Goal: Transaction & Acquisition: Purchase product/service

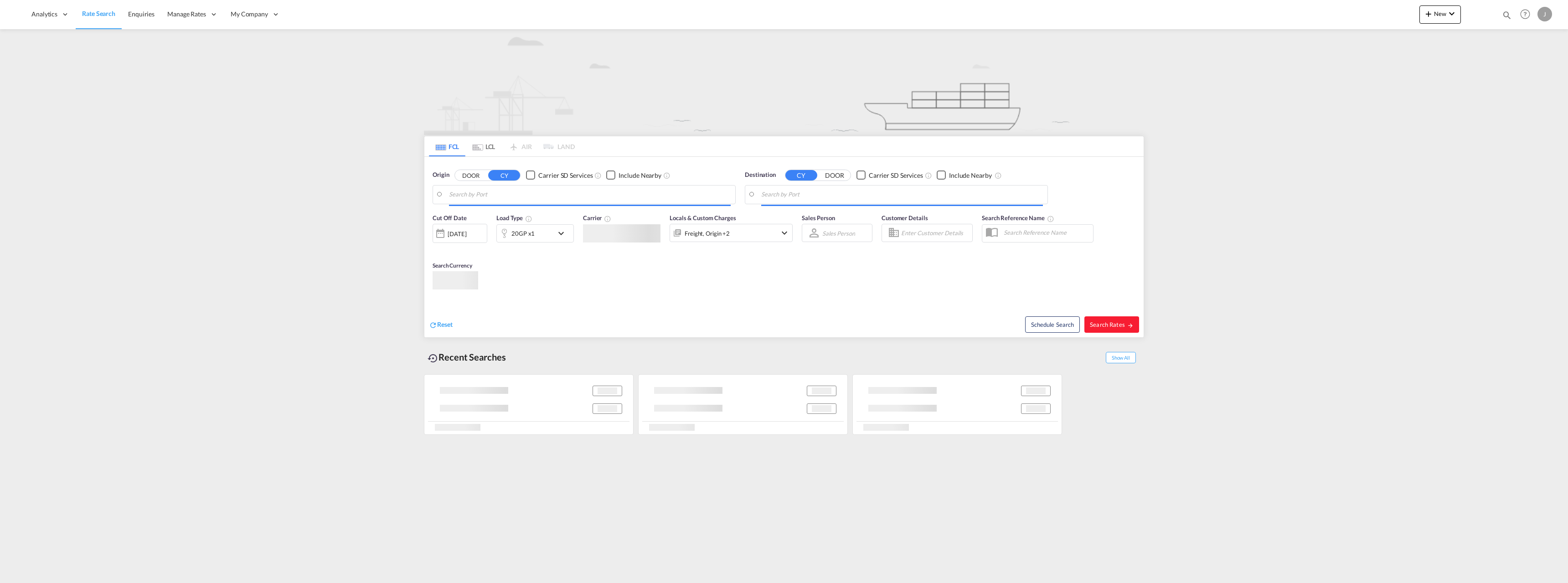
type input "[GEOGRAPHIC_DATA] ([GEOGRAPHIC_DATA]), [GEOGRAPHIC_DATA]"
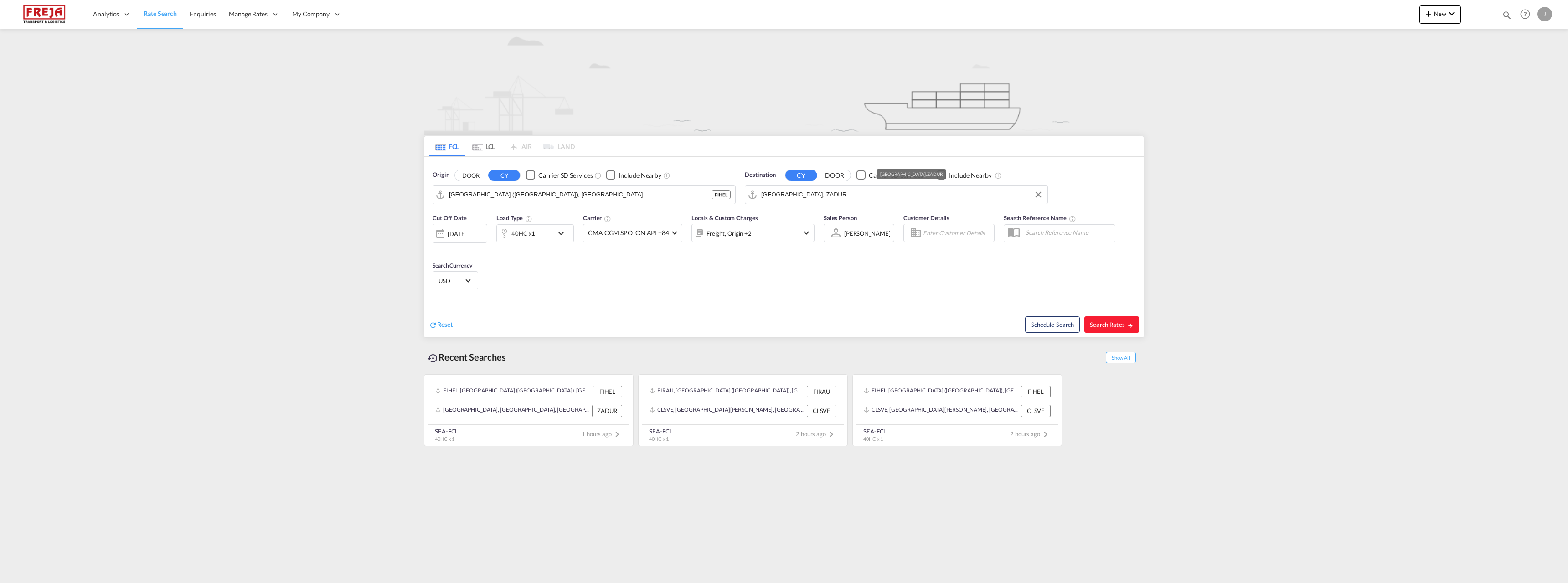
click at [807, 194] on input "[GEOGRAPHIC_DATA], ZADUR" at bounding box center [902, 194] width 282 height 14
click at [814, 220] on div "Haifa [GEOGRAPHIC_DATA] ILHFA" at bounding box center [832, 219] width 173 height 27
type input "[GEOGRAPHIC_DATA], [GEOGRAPHIC_DATA]"
click at [552, 239] on div "40HC x1" at bounding box center [525, 234] width 56 height 19
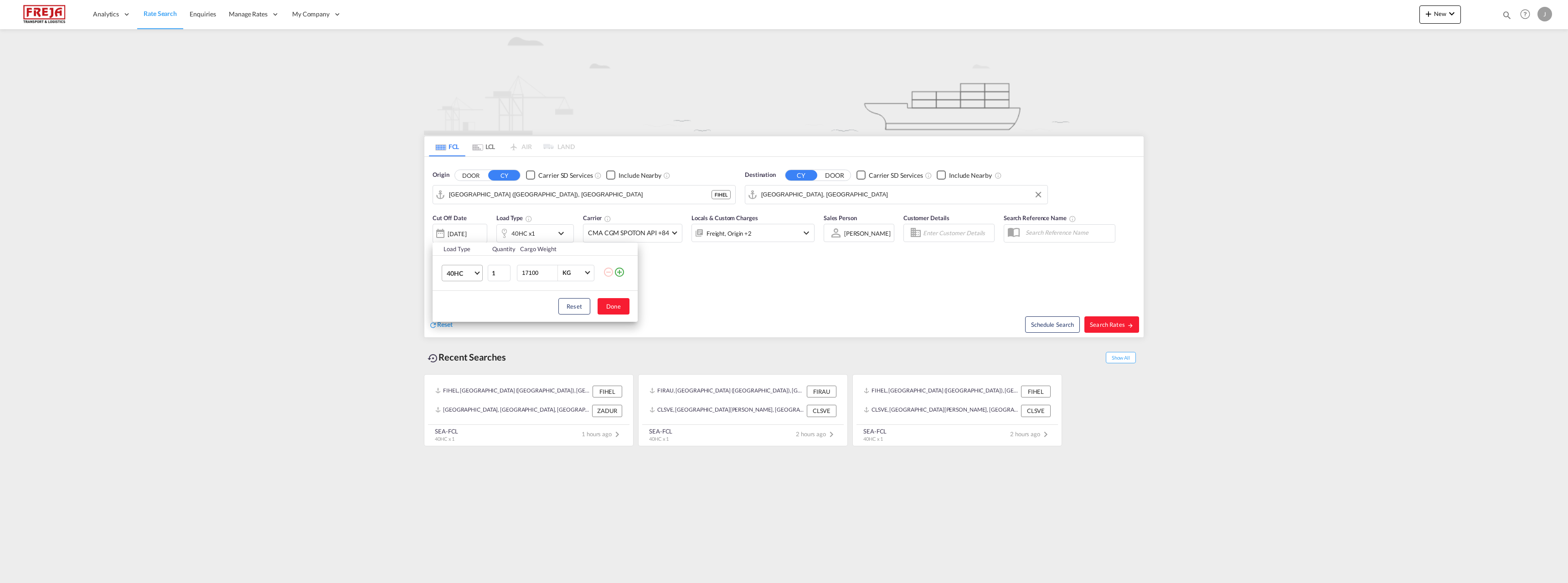
click at [472, 274] on span "40HC" at bounding box center [460, 273] width 26 height 9
click at [458, 234] on md-option "20GP" at bounding box center [470, 229] width 62 height 22
click at [610, 309] on button "Done" at bounding box center [613, 306] width 32 height 16
click at [1121, 321] on span "Search Rates" at bounding box center [1111, 324] width 44 height 7
type input "FIHEL to ILHFA / [DATE]"
